Goal: Obtain resource: Obtain resource

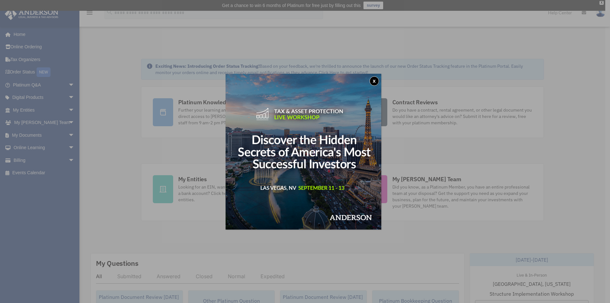
click at [373, 82] on button "x" at bounding box center [375, 81] width 10 height 10
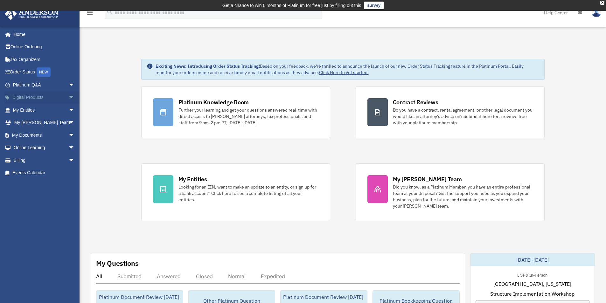
click at [68, 99] on span "arrow_drop_down" at bounding box center [74, 97] width 13 height 13
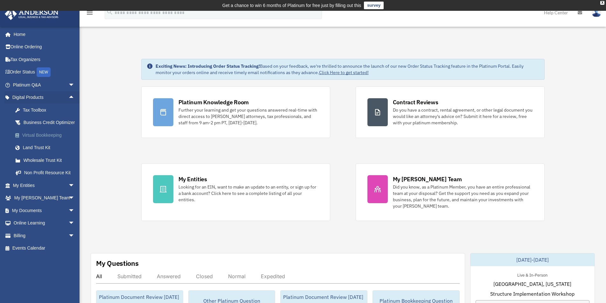
click at [58, 139] on div "Virtual Bookkeeping" at bounding box center [49, 135] width 54 height 8
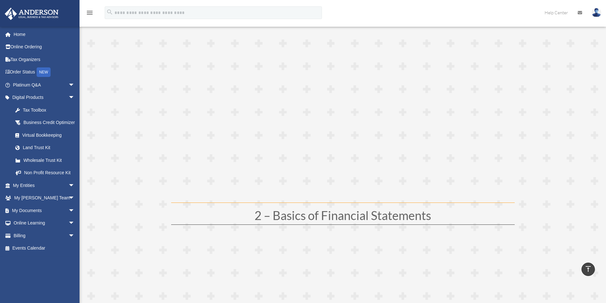
scroll to position [159, 0]
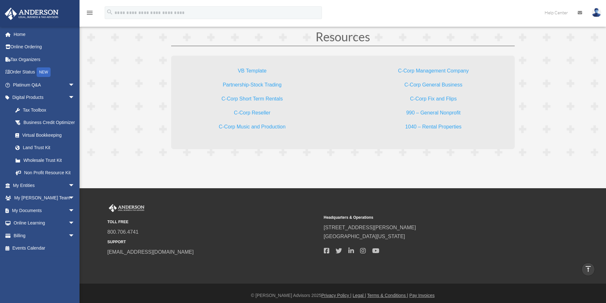
scroll to position [1927, 0]
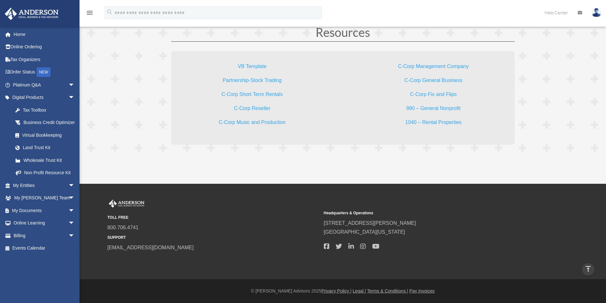
click at [257, 61] on div "VB Template Partnership-Stock Trading C-Corp Short Term Rentals C-Corp Reseller…" at bounding box center [252, 94] width 162 height 86
click at [257, 67] on link "VB Template" at bounding box center [251, 68] width 29 height 9
